Goal: Find contact information: Find contact information

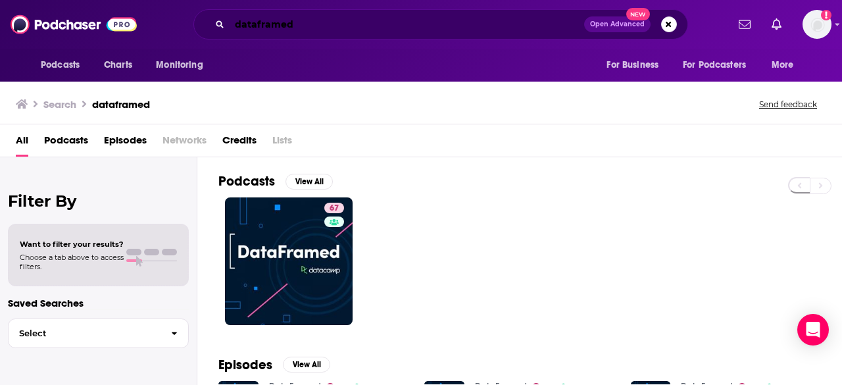
click at [236, 24] on input "dataframed" at bounding box center [407, 24] width 355 height 21
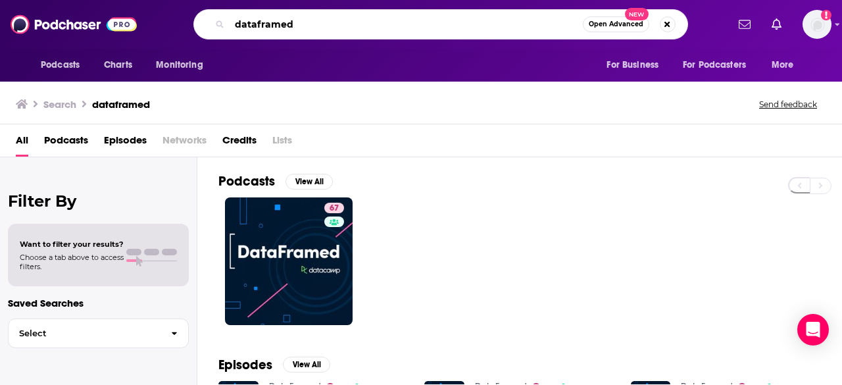
click at [236, 24] on input "dataframed" at bounding box center [406, 24] width 353 height 21
type input "good inside"
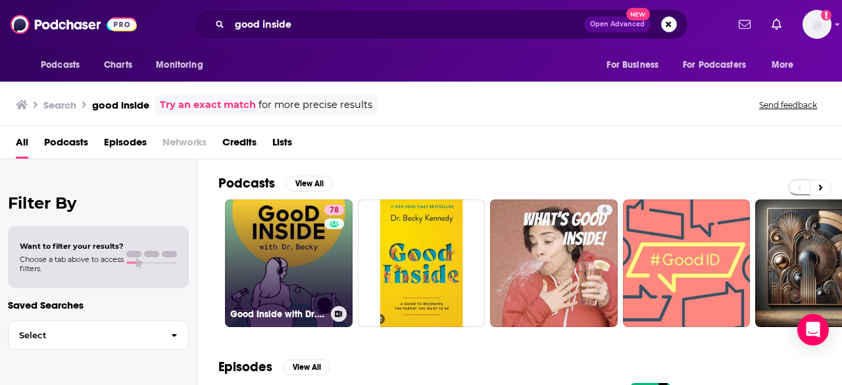
click at [280, 252] on link "78 Good Inside with Dr. [PERSON_NAME]" at bounding box center [289, 263] width 128 height 128
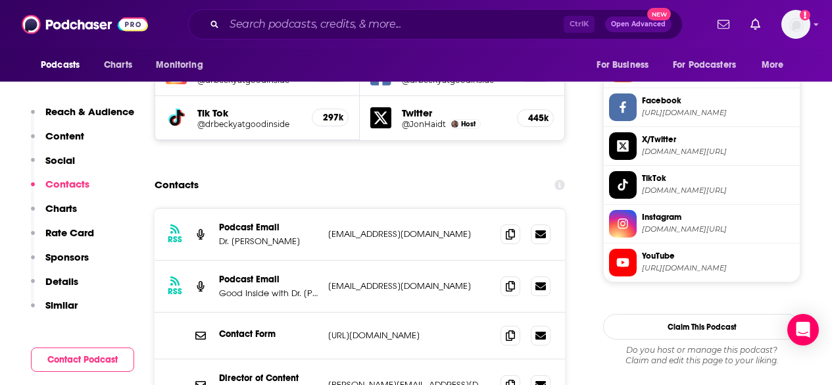
scroll to position [1316, 0]
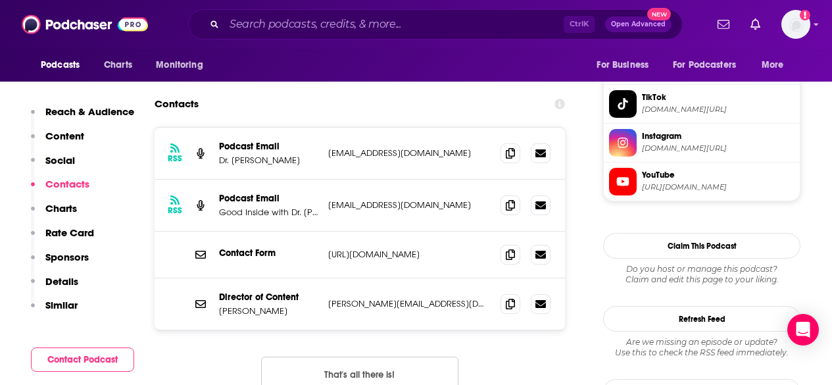
click at [367, 249] on p "[URL][DOMAIN_NAME]" at bounding box center [409, 254] width 162 height 11
click at [366, 232] on div "Contact Form [URL][DOMAIN_NAME] [URL][DOMAIN_NAME]" at bounding box center [360, 255] width 411 height 47
click at [518, 249] on icon at bounding box center [513, 254] width 9 height 11
click at [505, 244] on span at bounding box center [514, 254] width 20 height 20
